Goal: Task Accomplishment & Management: Use online tool/utility

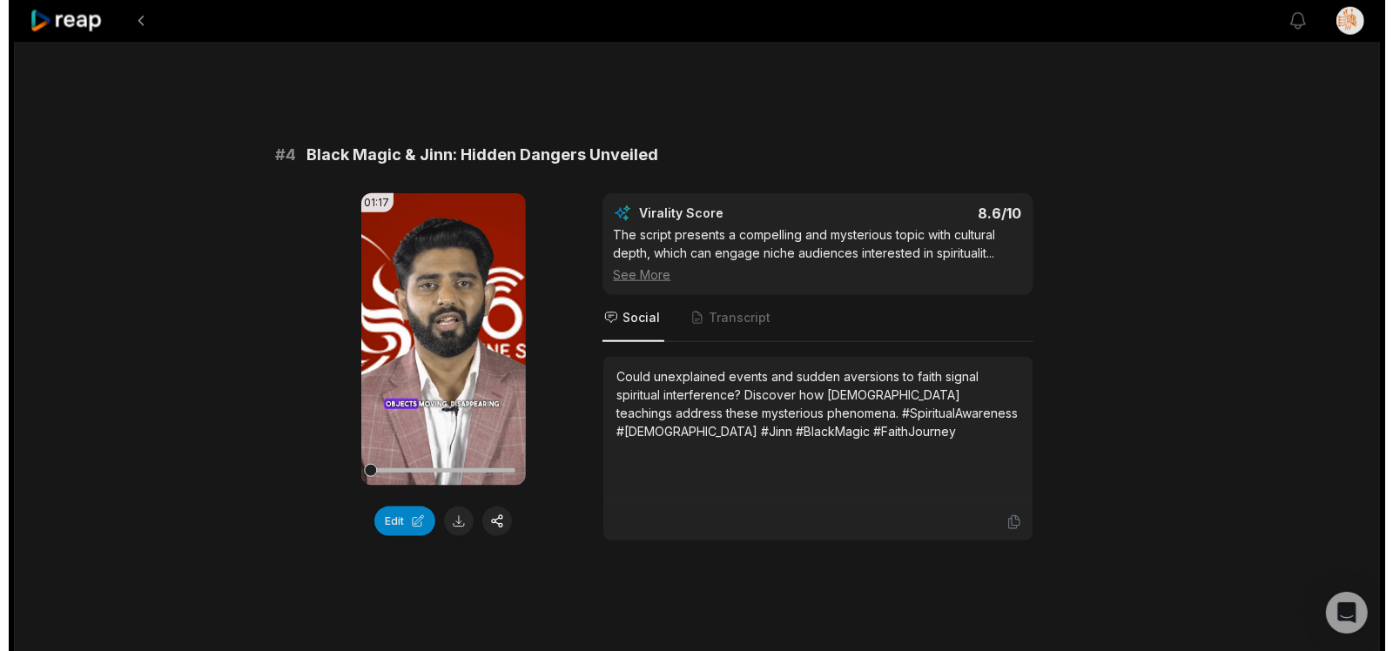
scroll to position [1587, 0]
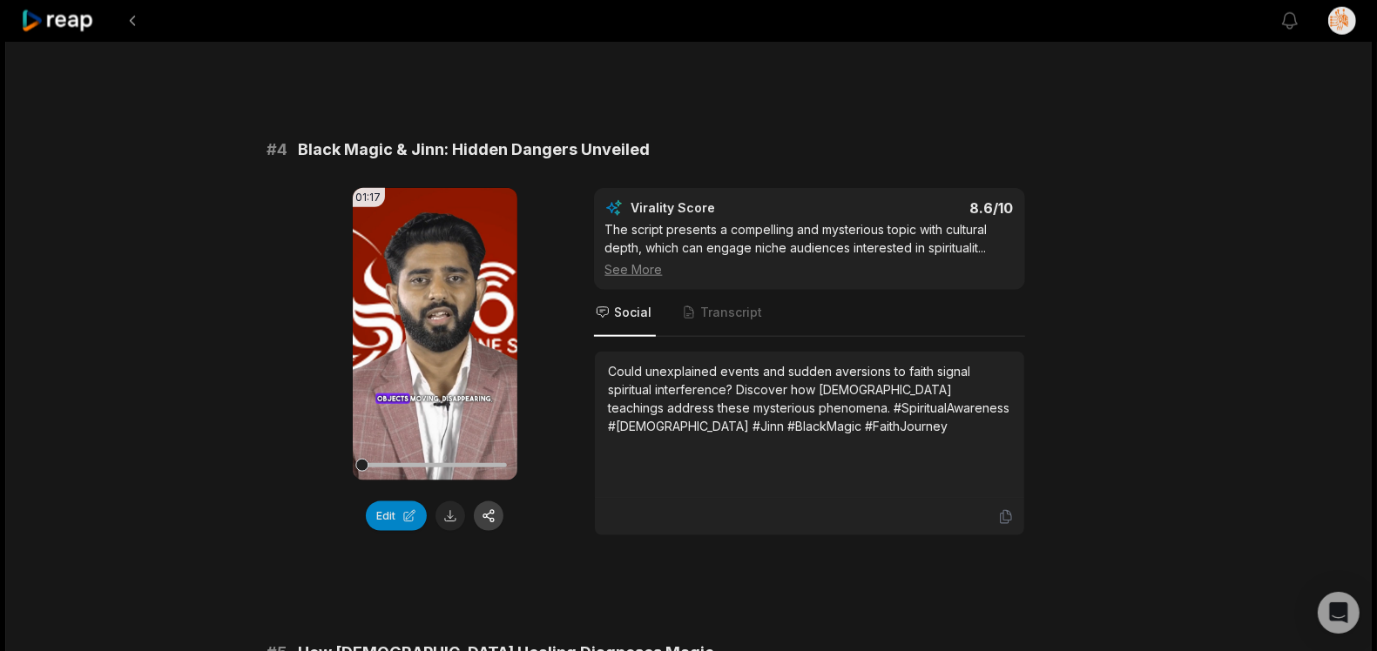
click at [485, 524] on button "button" at bounding box center [489, 517] width 30 height 30
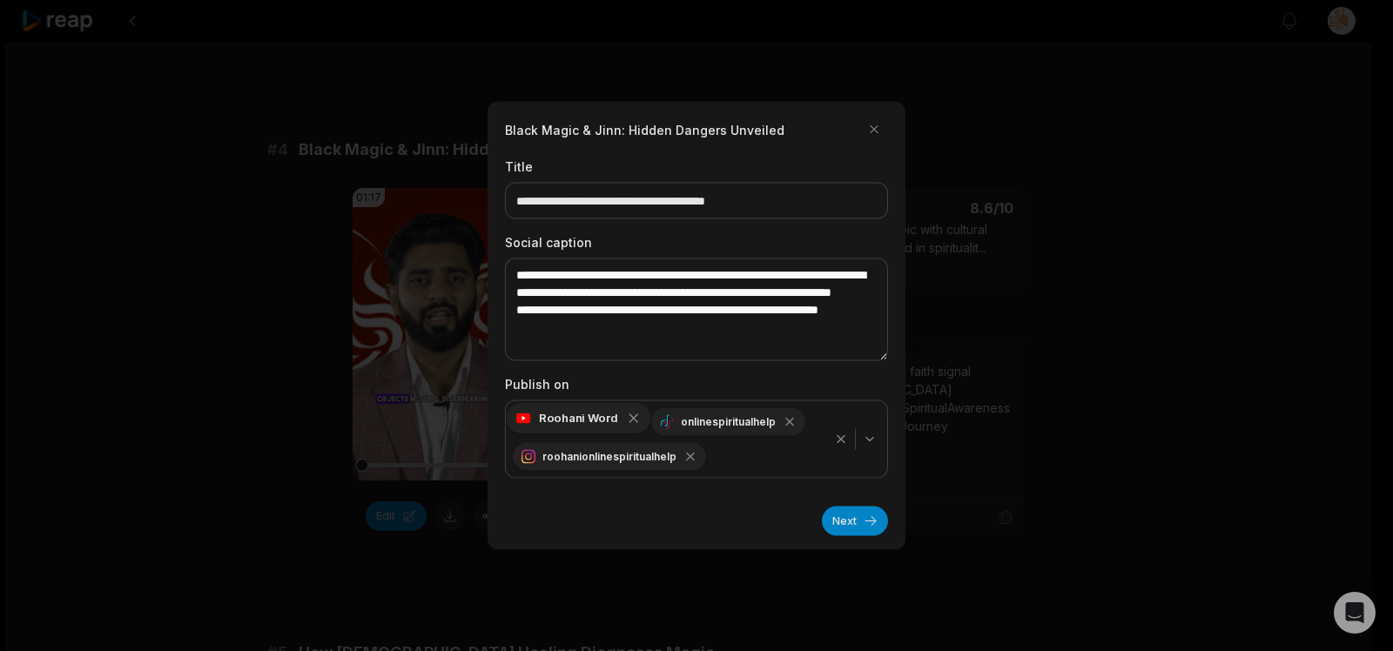
click at [631, 421] on icon "button" at bounding box center [634, 419] width 16 height 16
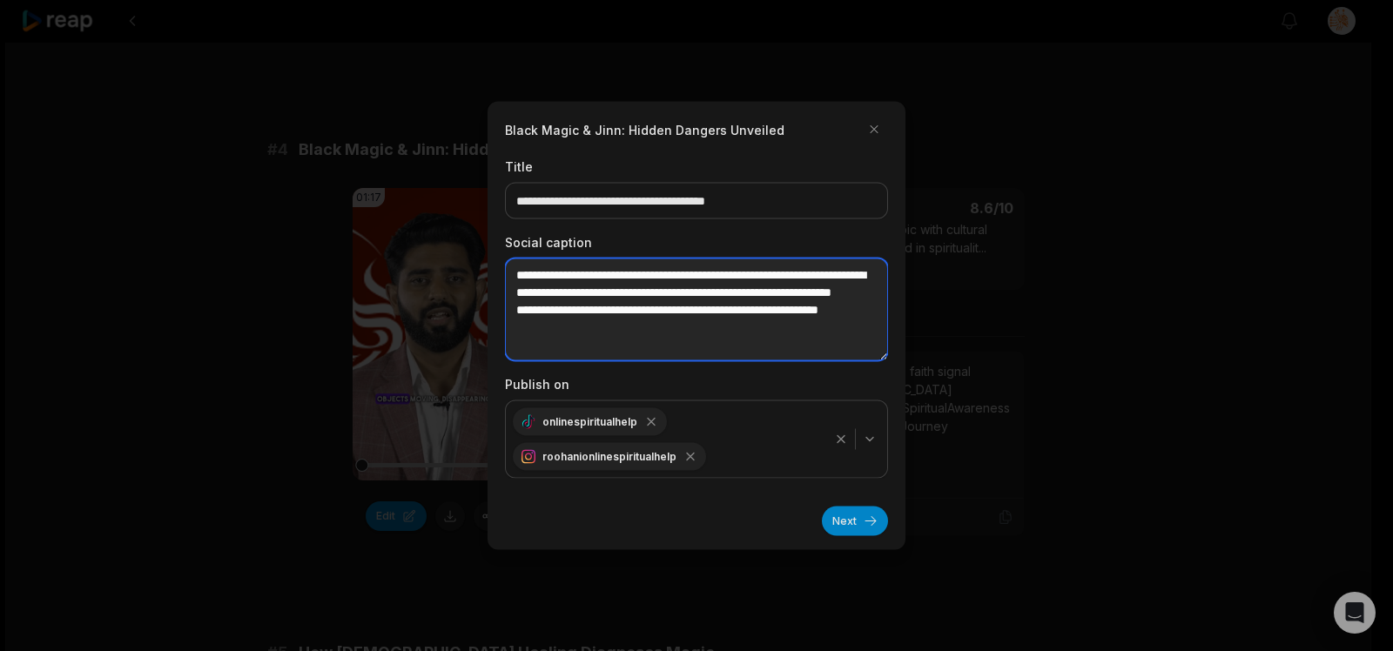
click at [718, 304] on textarea "**********" at bounding box center [696, 310] width 383 height 103
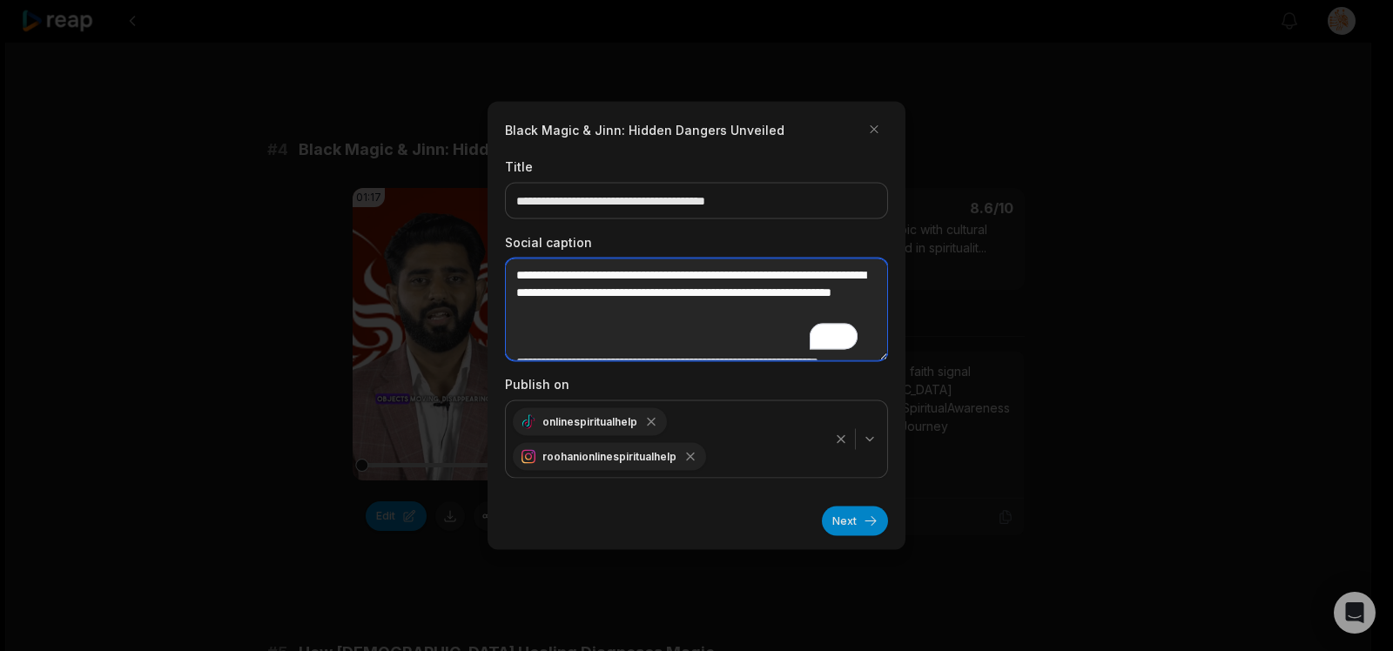
paste textarea "**********"
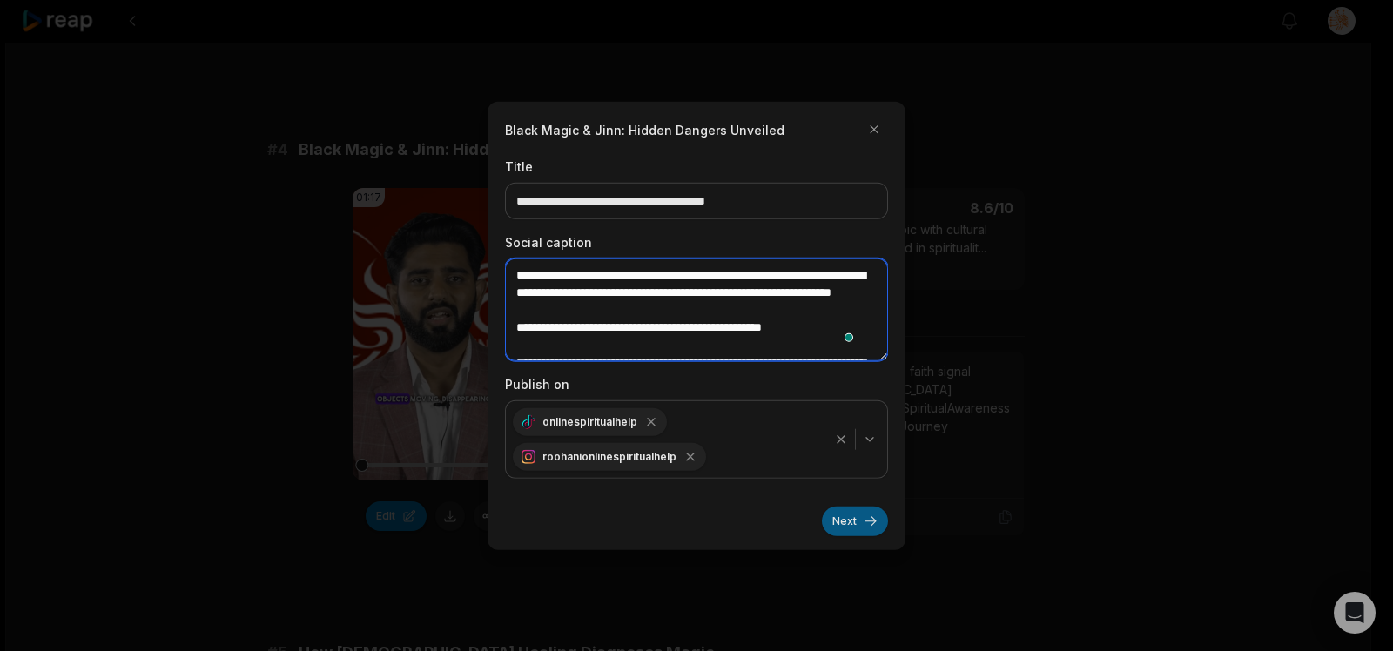
type textarea "**********"
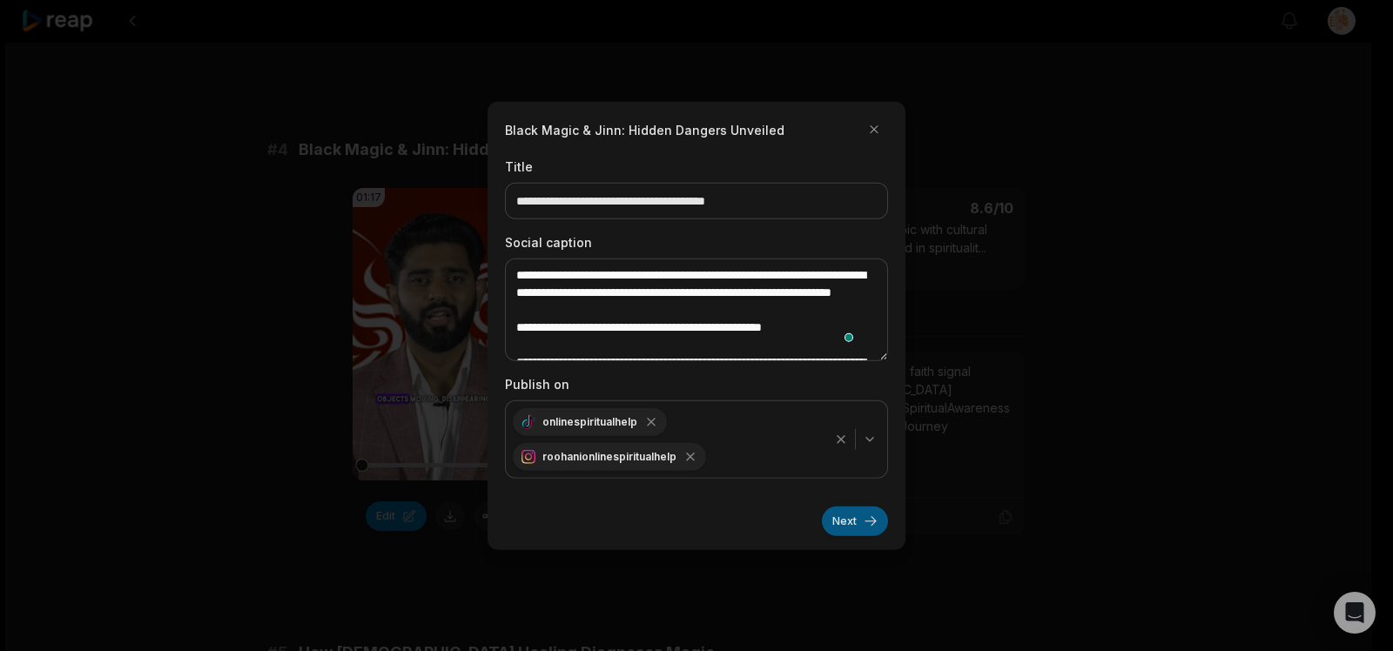
click at [843, 525] on button "Next" at bounding box center [855, 521] width 66 height 30
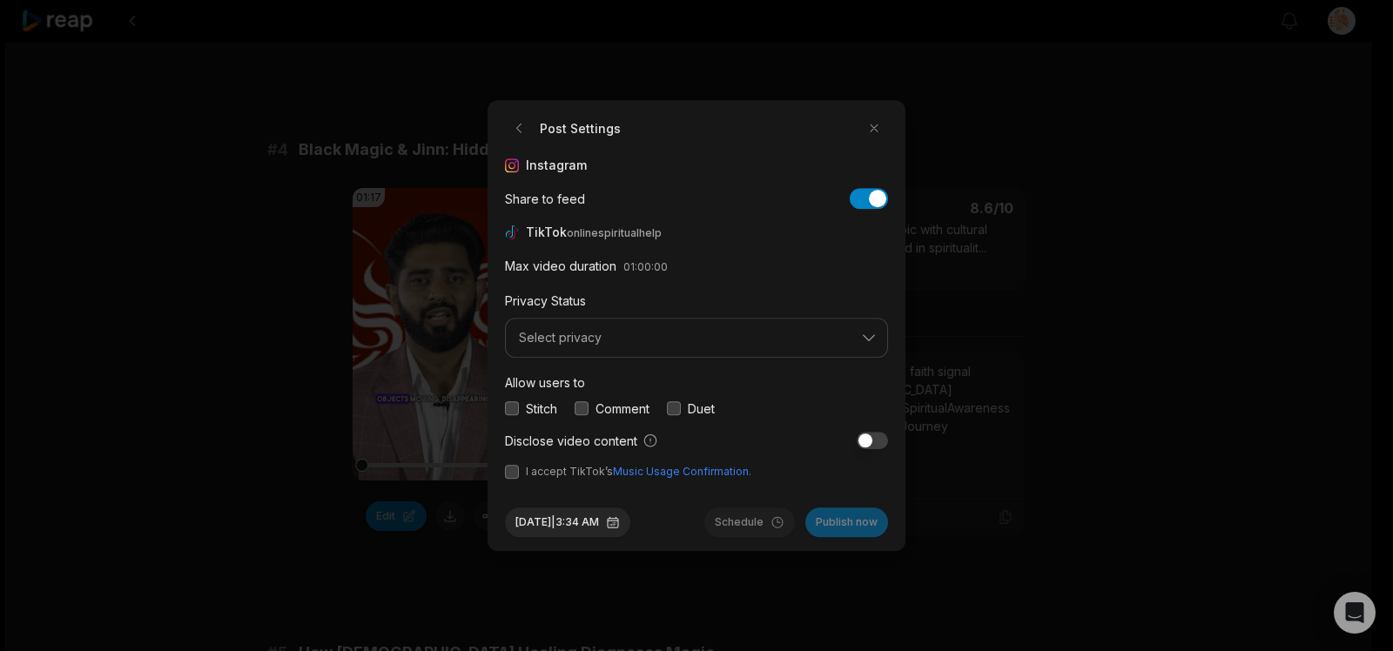
click at [742, 359] on div "Instagram Share to feed Share to feed TikTok onlinespiritualhelp Max video dura…" at bounding box center [696, 318] width 383 height 324
click at [768, 345] on button "Select privacy" at bounding box center [696, 338] width 383 height 40
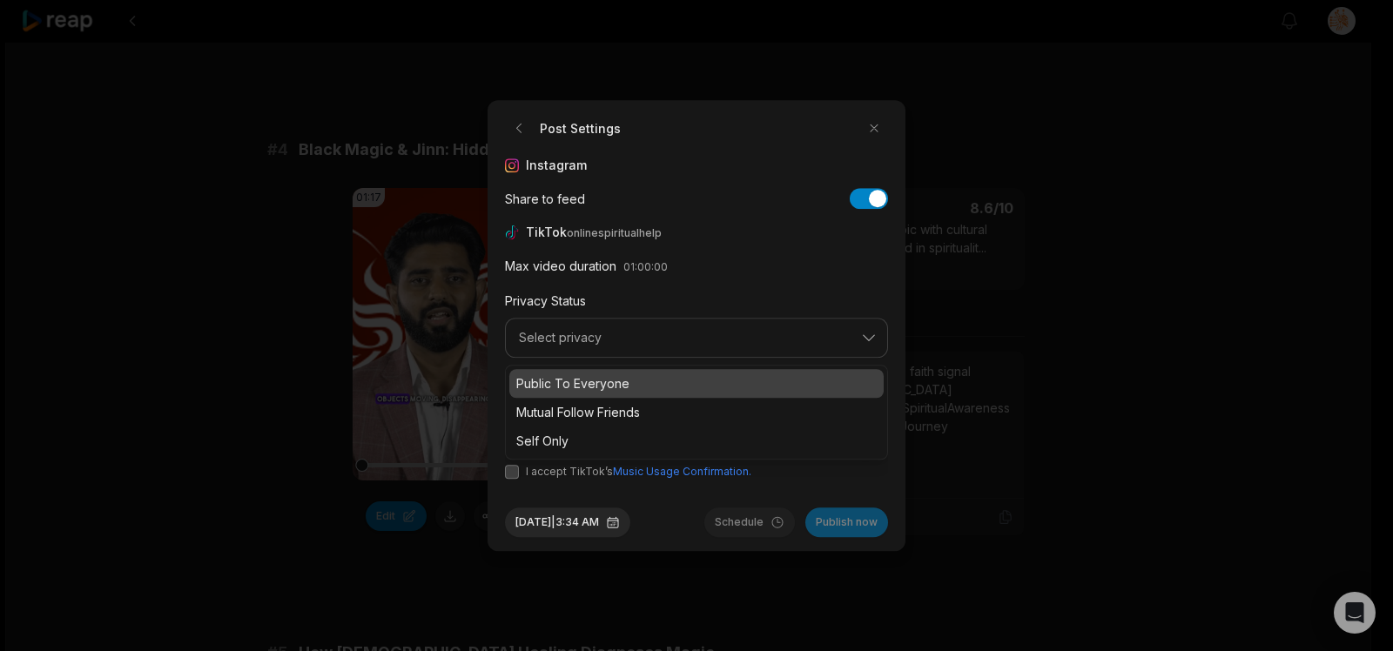
click at [700, 375] on p "Public To Everyone" at bounding box center [696, 383] width 361 height 18
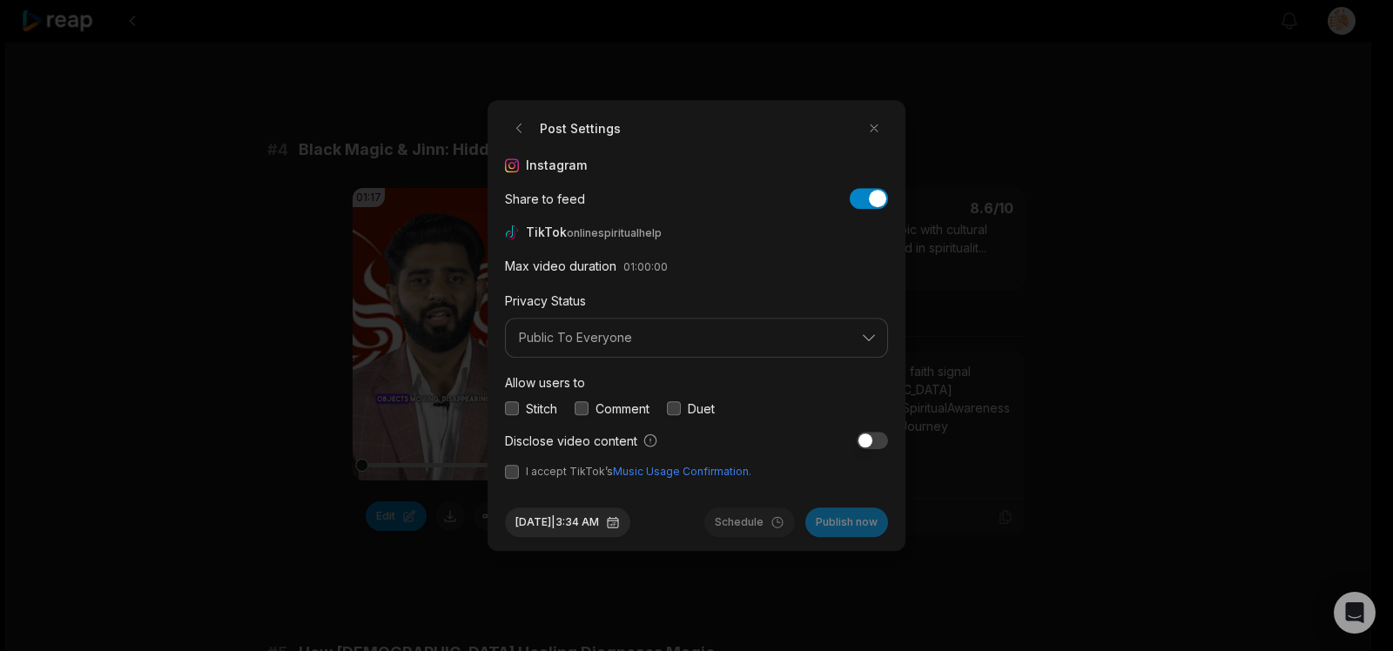
click at [860, 438] on button "button" at bounding box center [872, 440] width 31 height 17
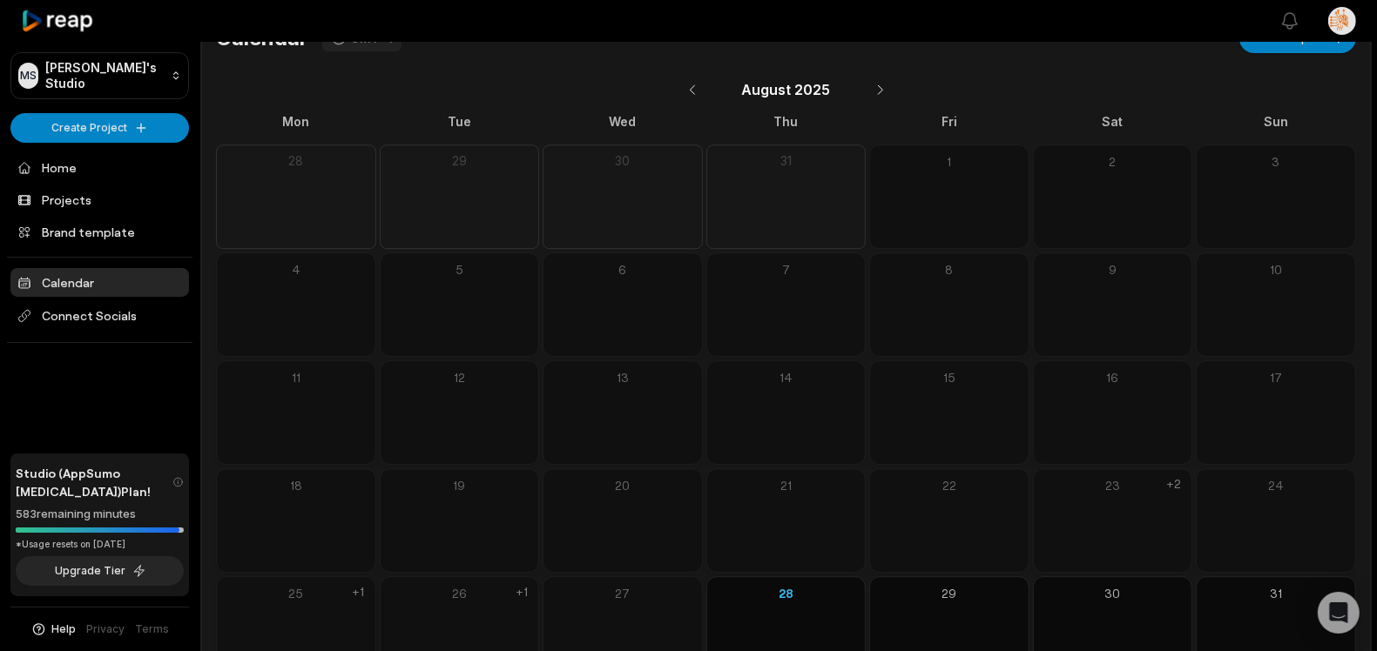
scroll to position [88, 0]
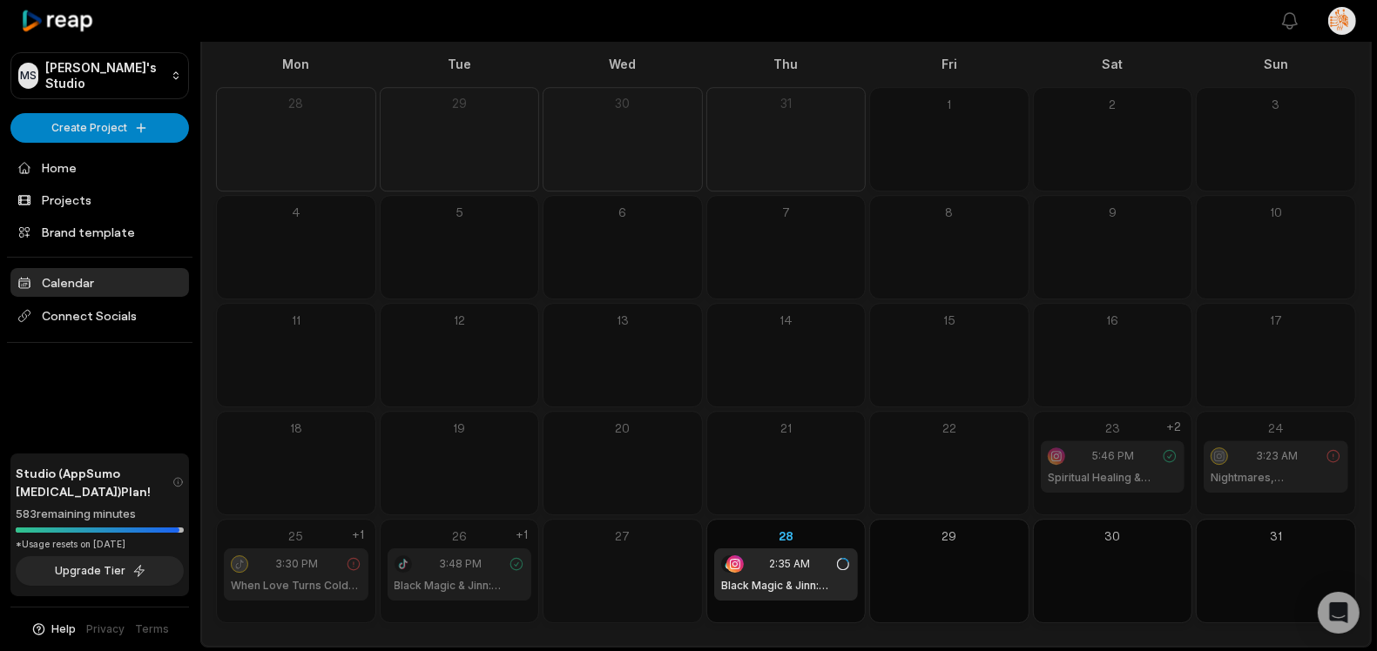
drag, startPoint x: 1389, startPoint y: 111, endPoint x: 1392, endPoint y: 394, distance: 283.9
click at [1376, 394] on html "[PERSON_NAME] Studio Create Project Home Projects Brand template Calendar Conne…" at bounding box center [688, 237] width 1377 height 651
click at [791, 574] on div "2:35 AM Black Magic & Jinn: Hidden Dangers Unveiled" at bounding box center [786, 575] width 145 height 52
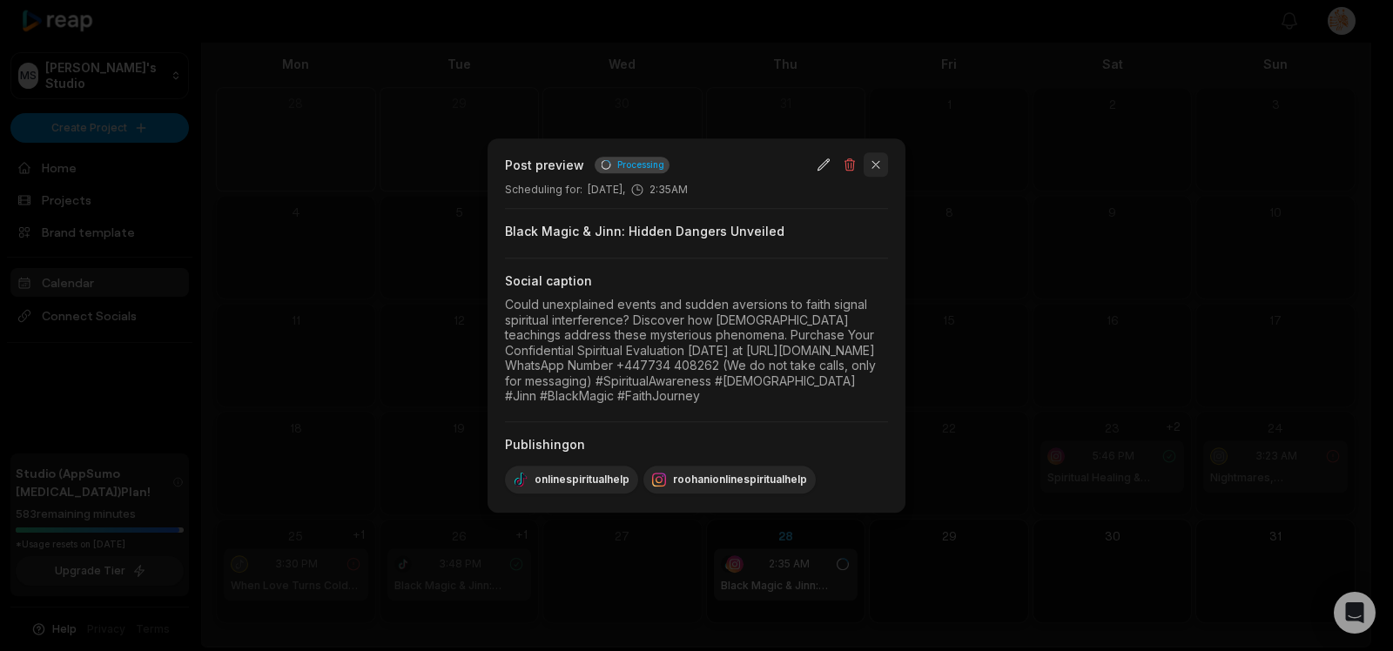
click at [875, 152] on button "button" at bounding box center [876, 164] width 24 height 24
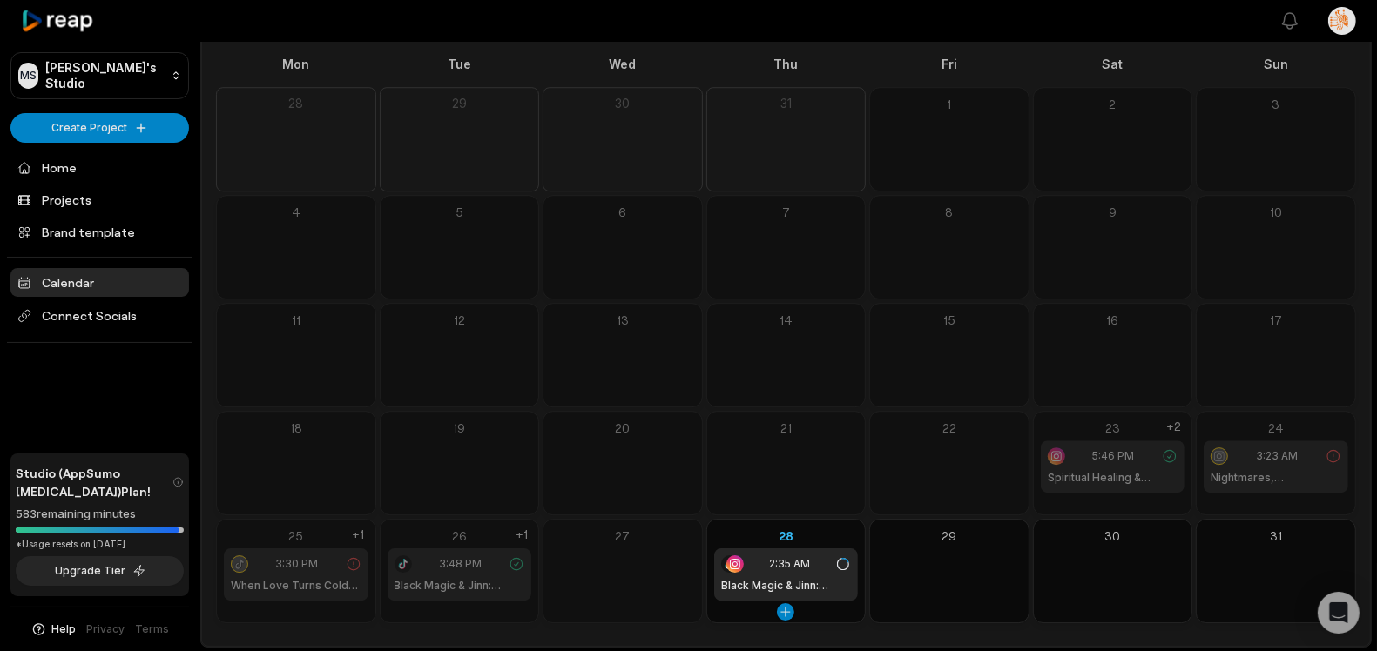
click at [763, 574] on div "2:35 AM Black Magic & Jinn: Hidden Dangers Unveiled" at bounding box center [786, 575] width 145 height 52
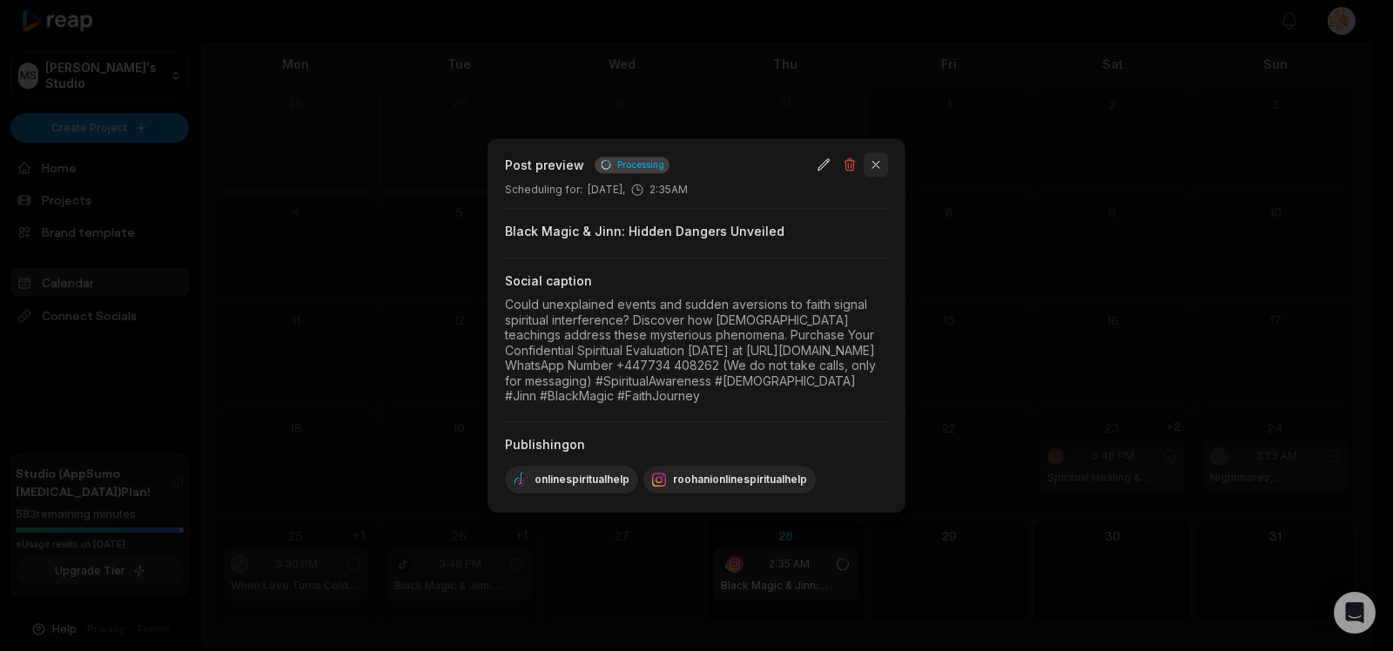
click at [879, 152] on button "button" at bounding box center [876, 164] width 24 height 24
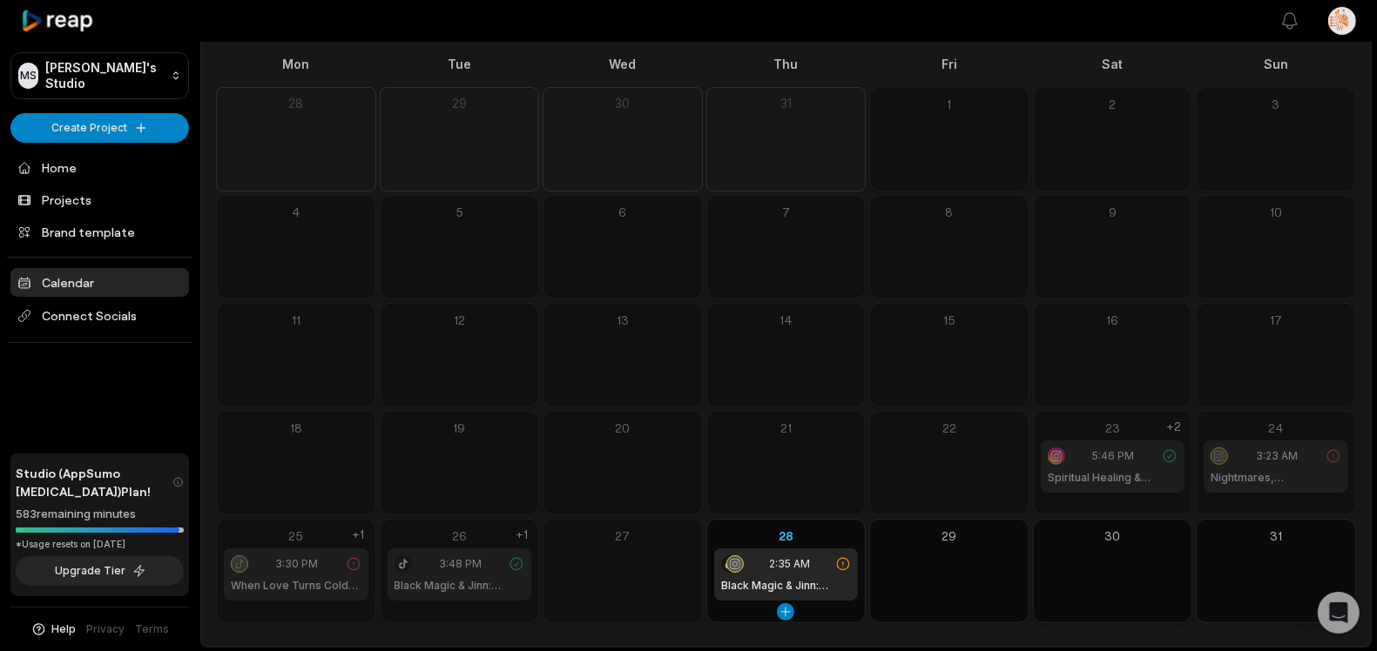
click at [779, 562] on span "2:35 AM" at bounding box center [789, 564] width 41 height 16
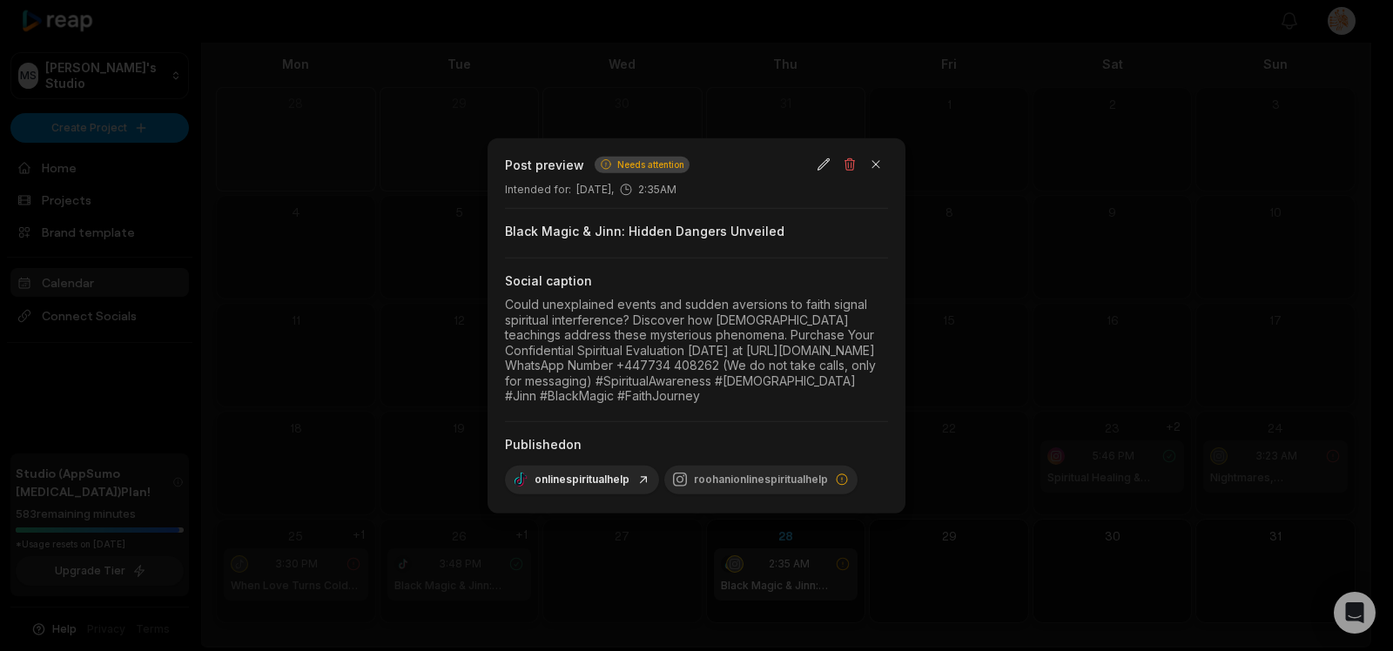
click at [617, 158] on span "Needs attention" at bounding box center [650, 164] width 67 height 13
click at [883, 152] on button "button" at bounding box center [876, 164] width 24 height 24
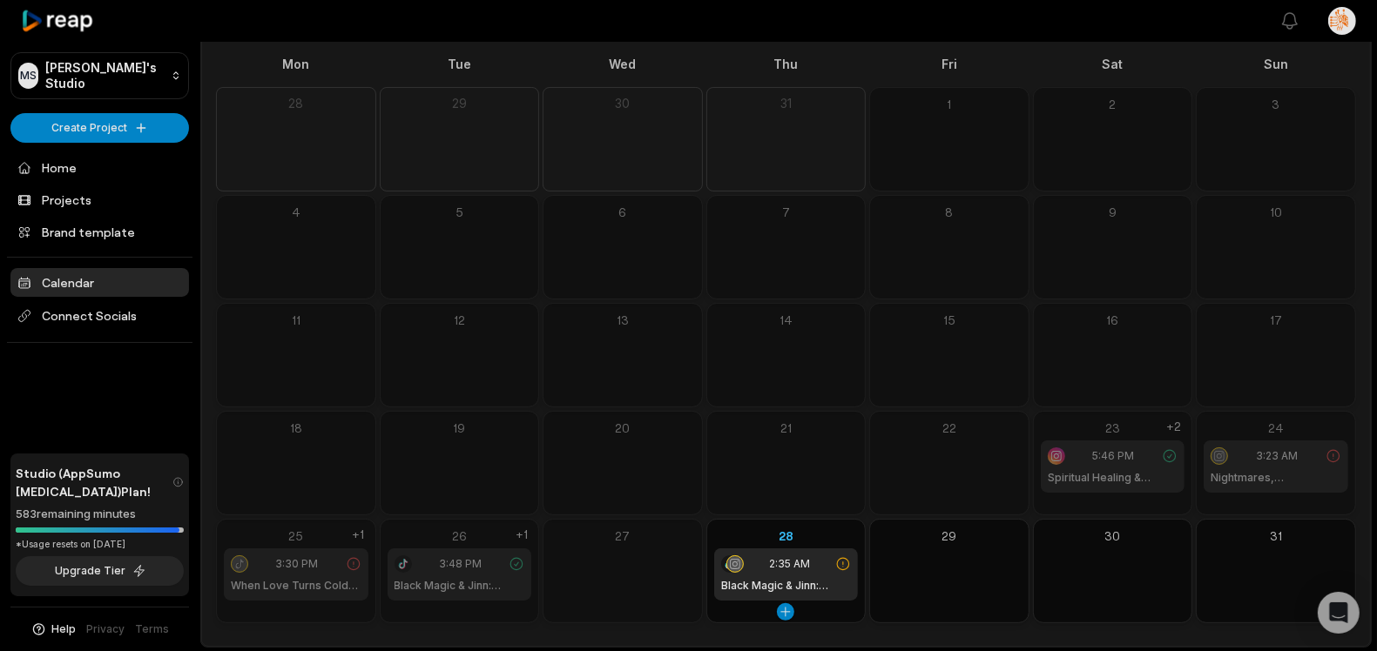
click at [775, 578] on h1 "Black Magic & Jinn: Hidden Dangers Unveiled" at bounding box center [786, 586] width 131 height 16
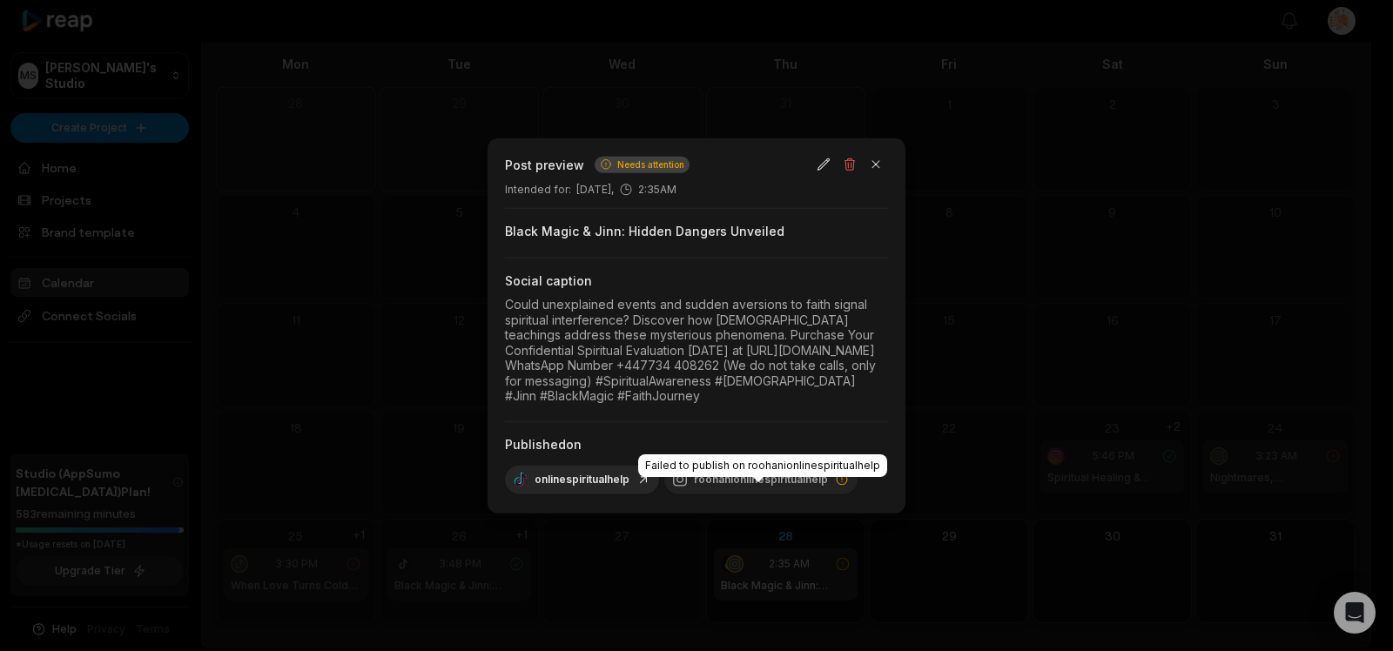
click at [724, 494] on div "roohanionlinespiritualhelp" at bounding box center [760, 479] width 193 height 29
click at [743, 494] on div "roohanionlinespiritualhelp" at bounding box center [760, 479] width 193 height 29
click at [835, 487] on icon at bounding box center [842, 480] width 14 height 14
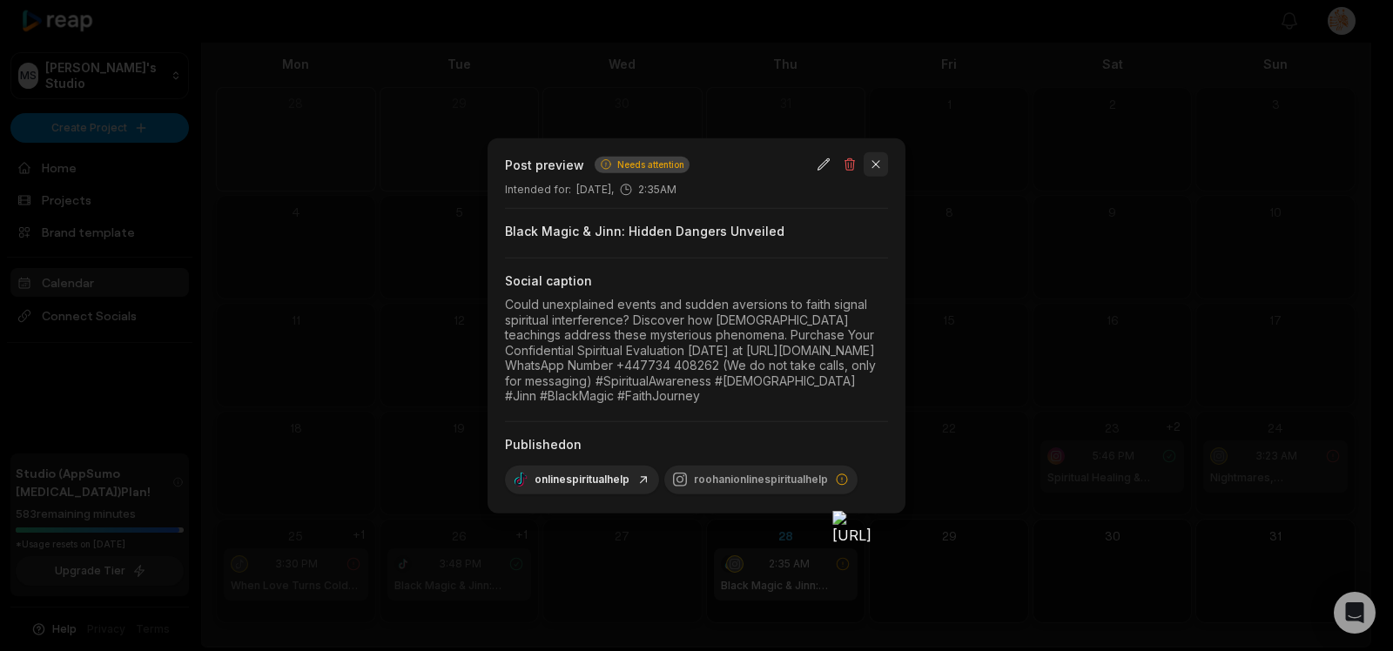
click at [879, 152] on button "button" at bounding box center [876, 164] width 24 height 24
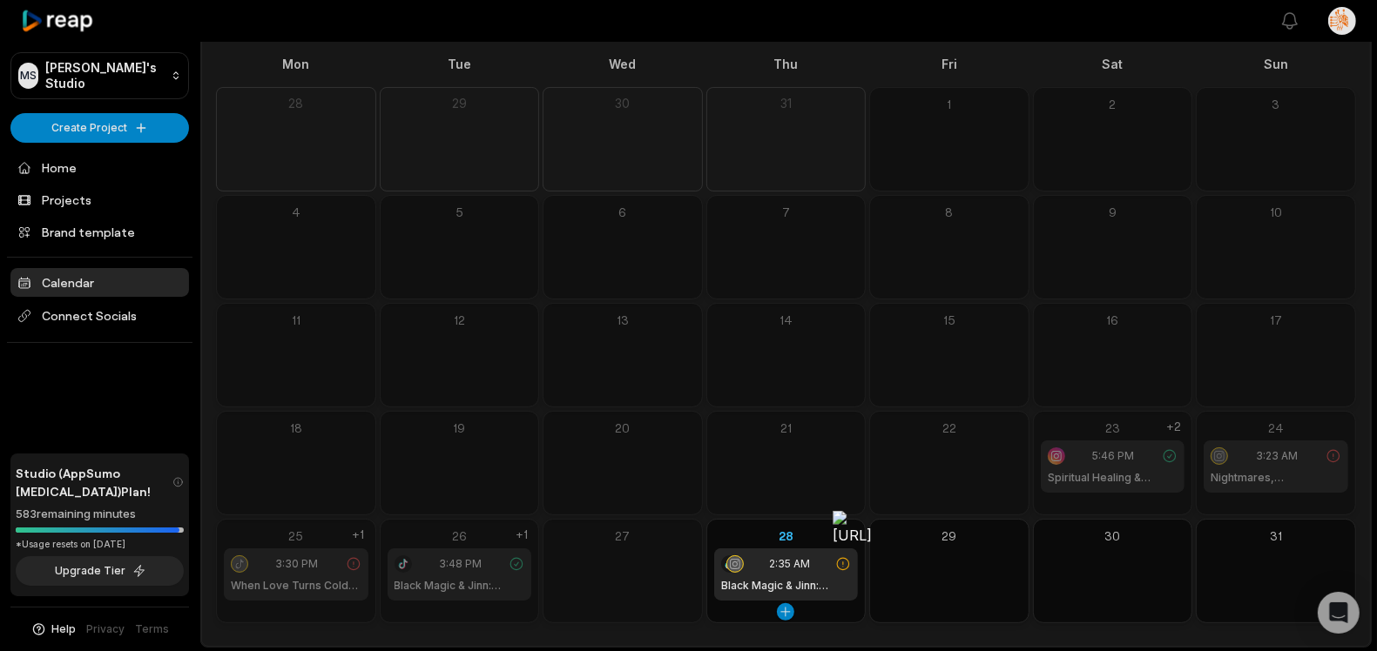
click at [765, 566] on div "2:35 AM" at bounding box center [786, 564] width 131 height 17
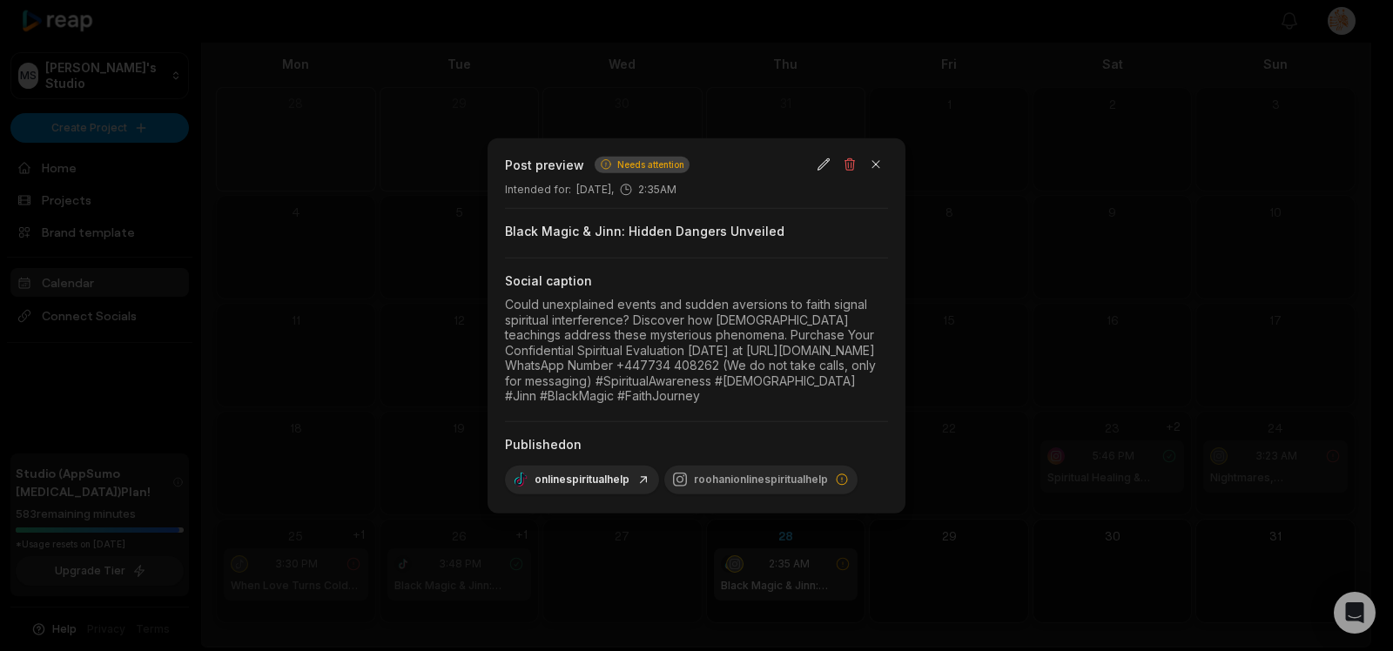
click at [652, 158] on span "Needs attention" at bounding box center [650, 164] width 67 height 13
click at [791, 494] on div "roohanionlinespiritualhelp" at bounding box center [760, 479] width 193 height 29
click at [569, 487] on link "onlinespiritualhelp" at bounding box center [582, 479] width 137 height 15
